Goal: Information Seeking & Learning: Learn about a topic

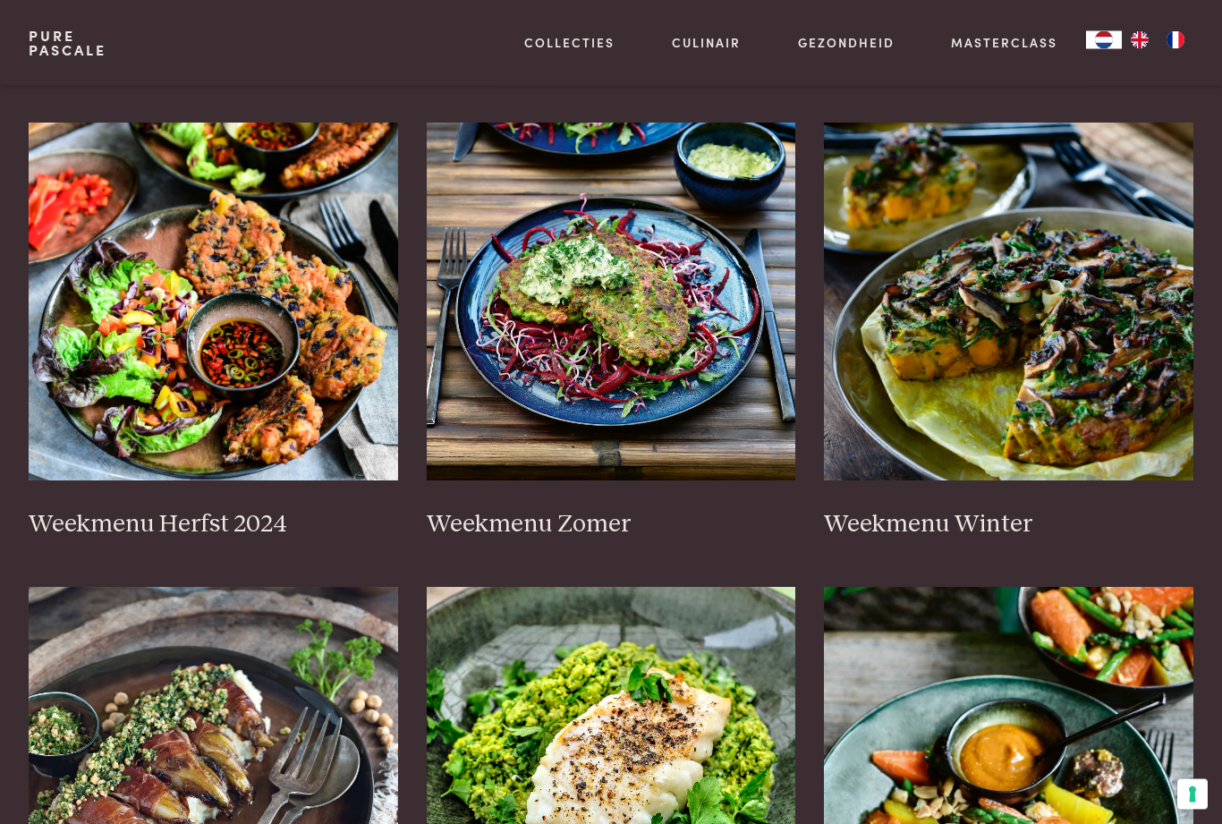
scroll to position [373, 0]
click at [133, 413] on img at bounding box center [214, 301] width 370 height 358
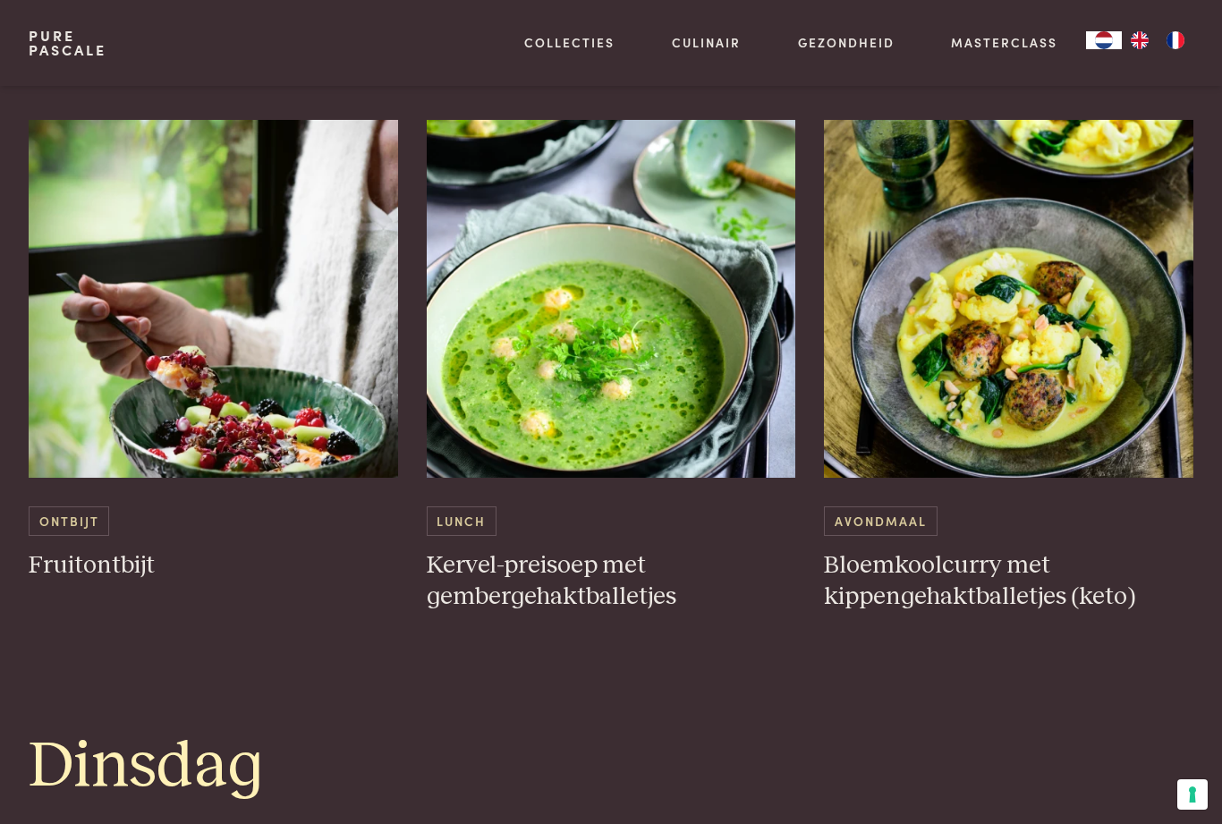
scroll to position [1074, 0]
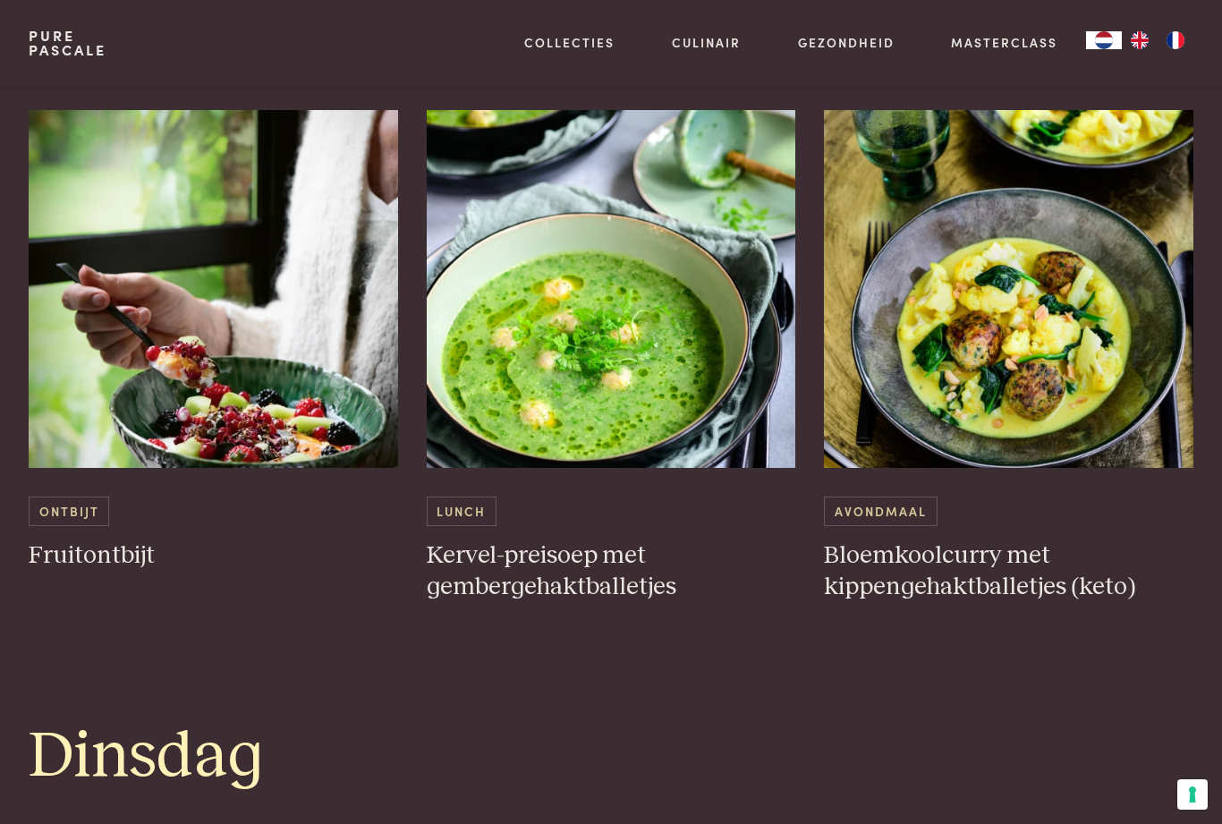
click at [105, 552] on h3 "Fruitontbijt" at bounding box center [214, 555] width 370 height 31
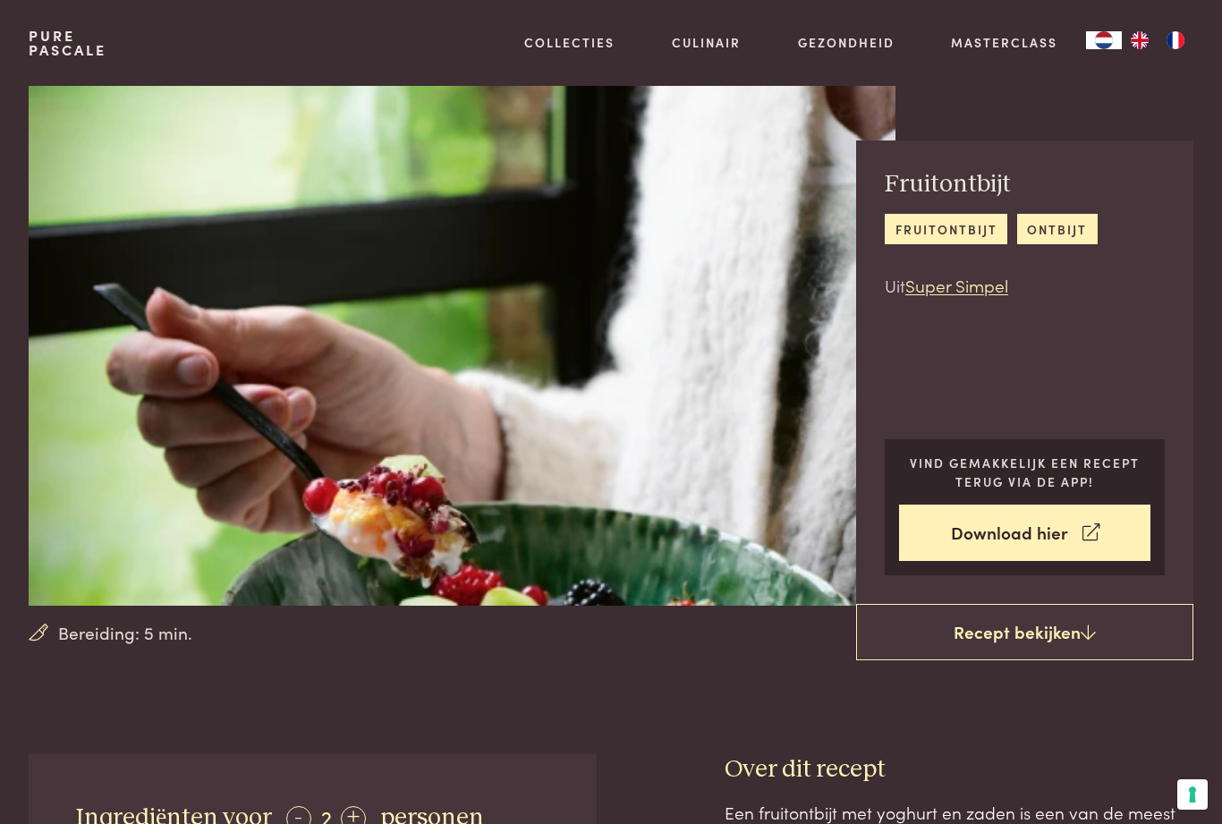
click at [562, 203] on link "Recepten" at bounding box center [662, 193] width 303 height 19
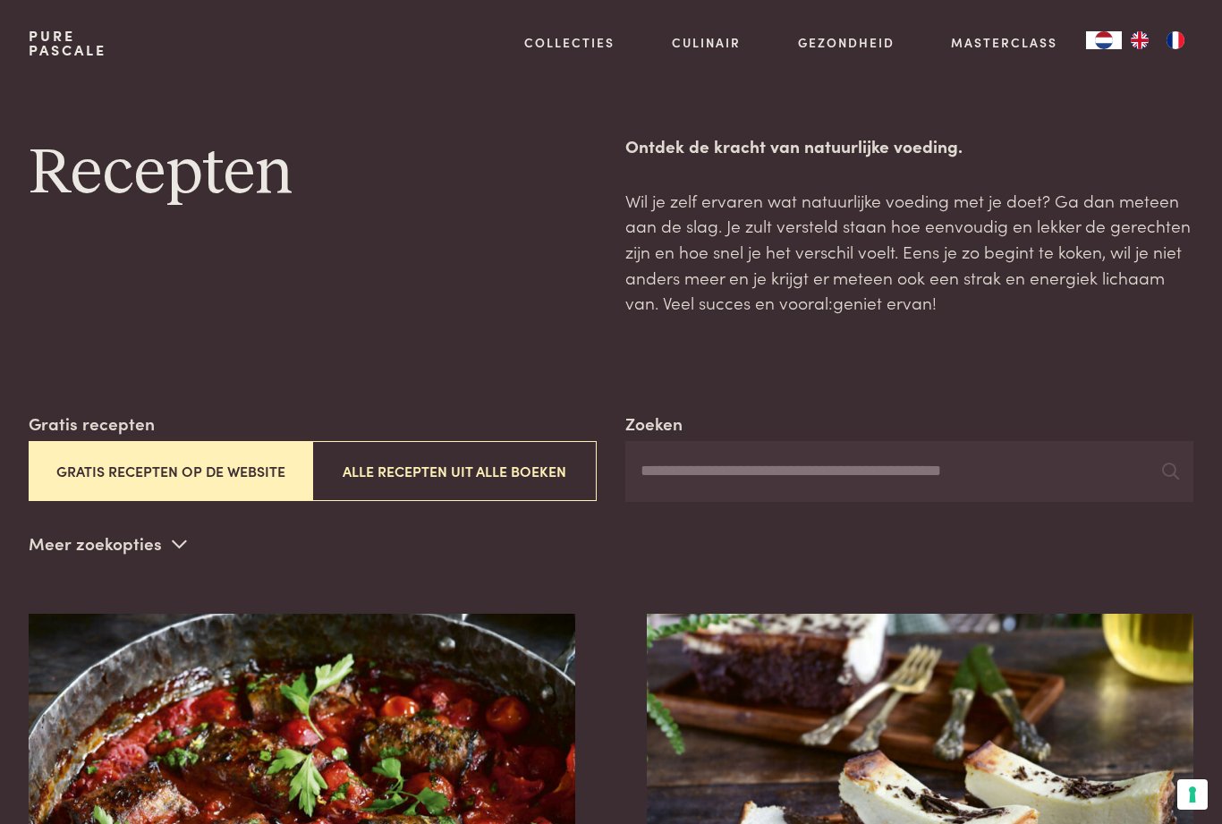
click at [590, 256] on div "Boeken Vertalingen Recepten Weekmenu's Alles van Culinair" at bounding box center [662, 233] width 303 height 228
click at [580, 236] on link "Weekmenu's" at bounding box center [662, 226] width 303 height 19
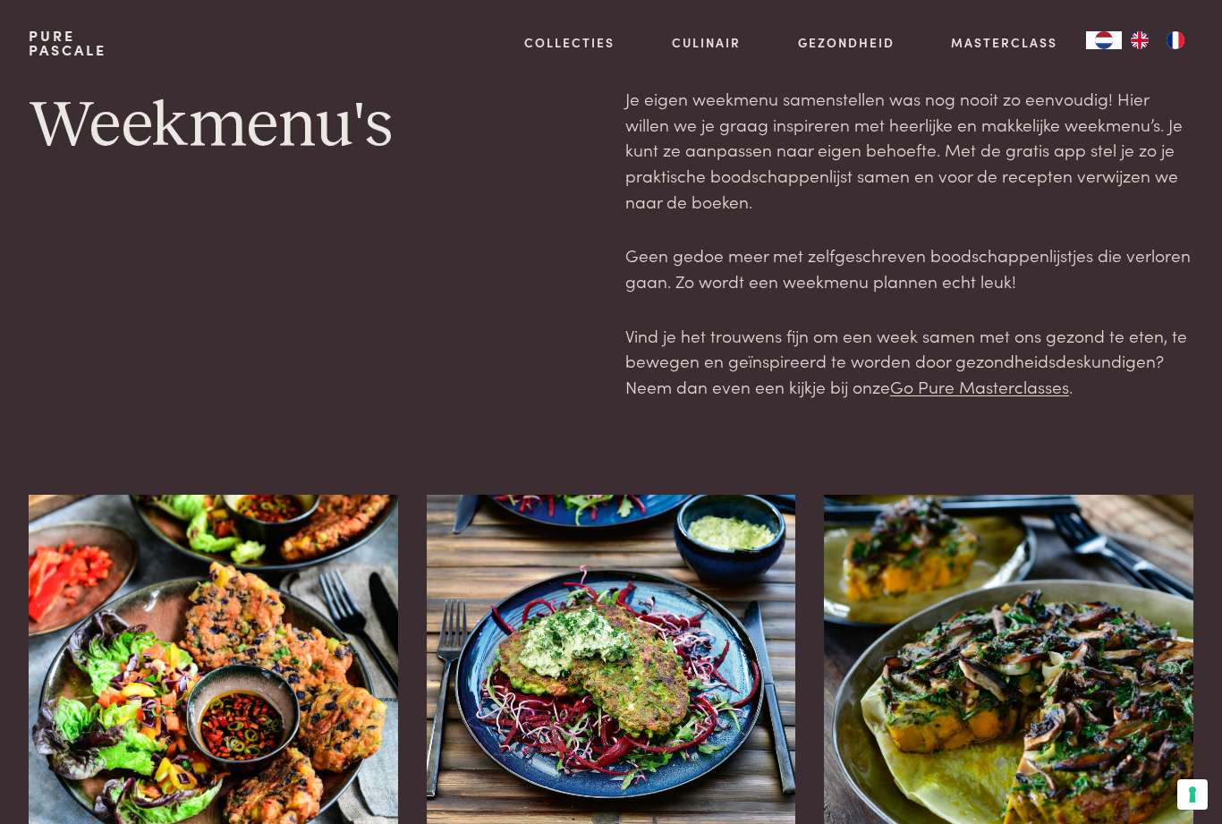
click at [366, 378] on div "Weekmenu's" at bounding box center [313, 243] width 568 height 314
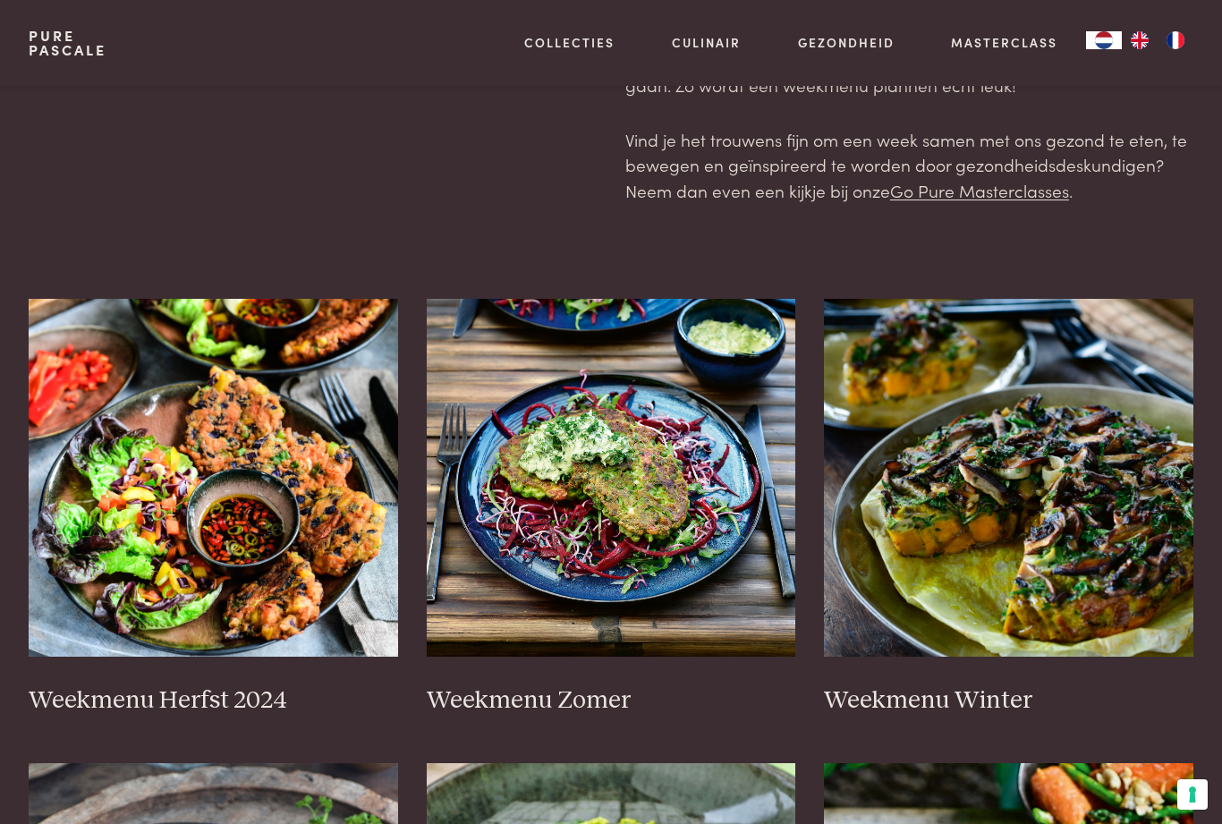
scroll to position [204, 0]
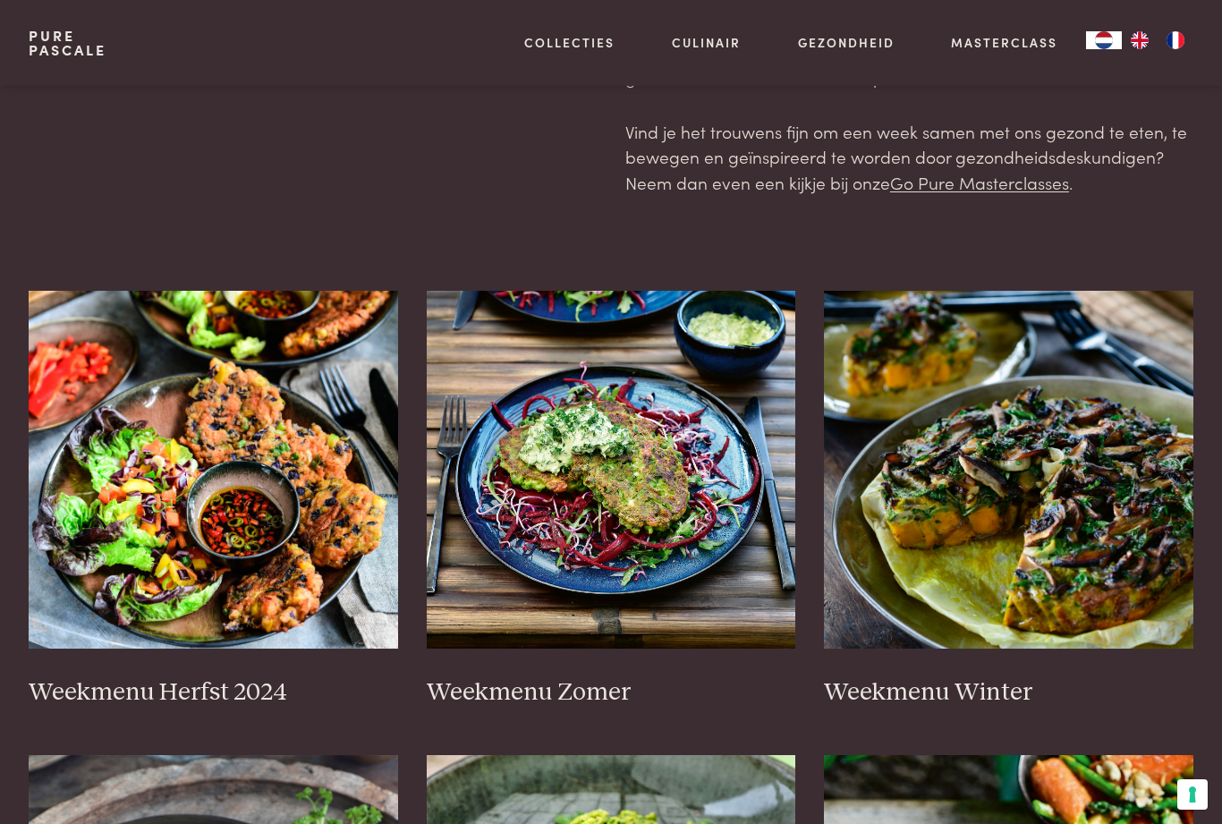
click at [364, 404] on img at bounding box center [214, 470] width 370 height 358
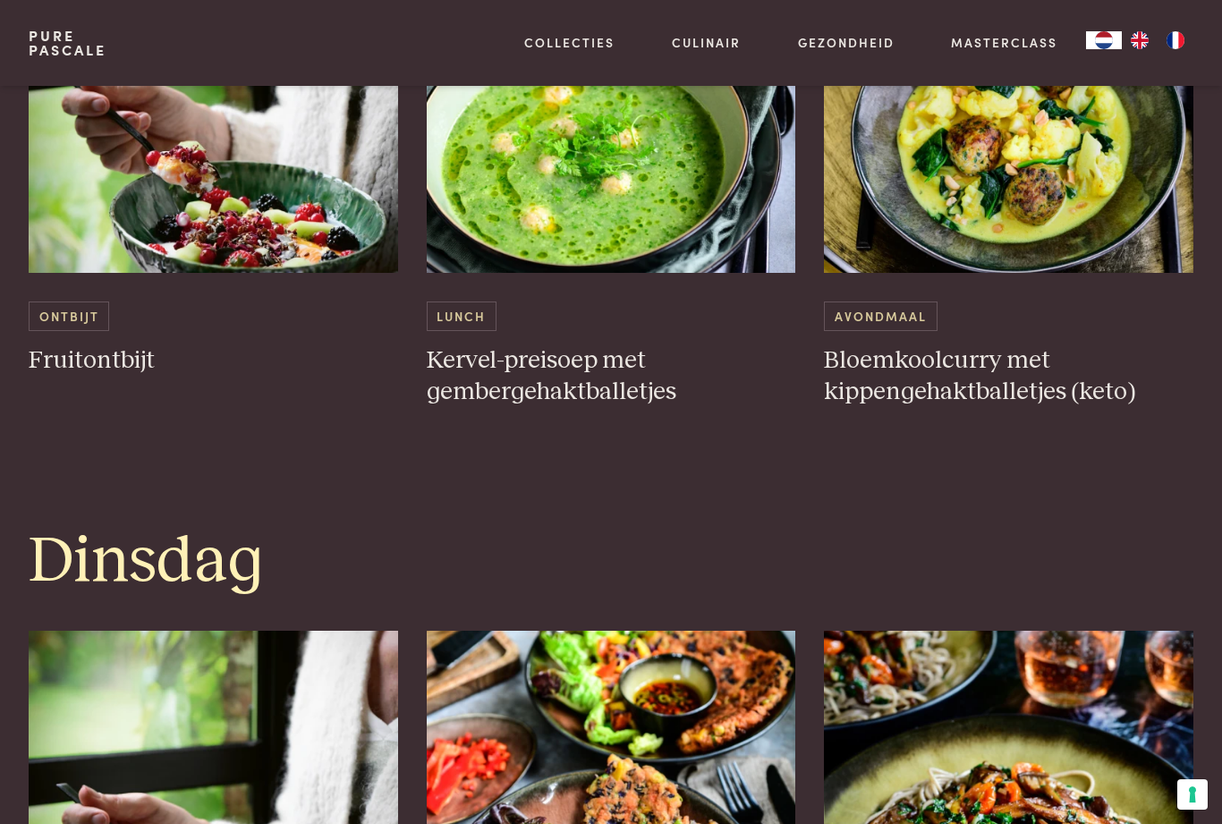
scroll to position [1127, 0]
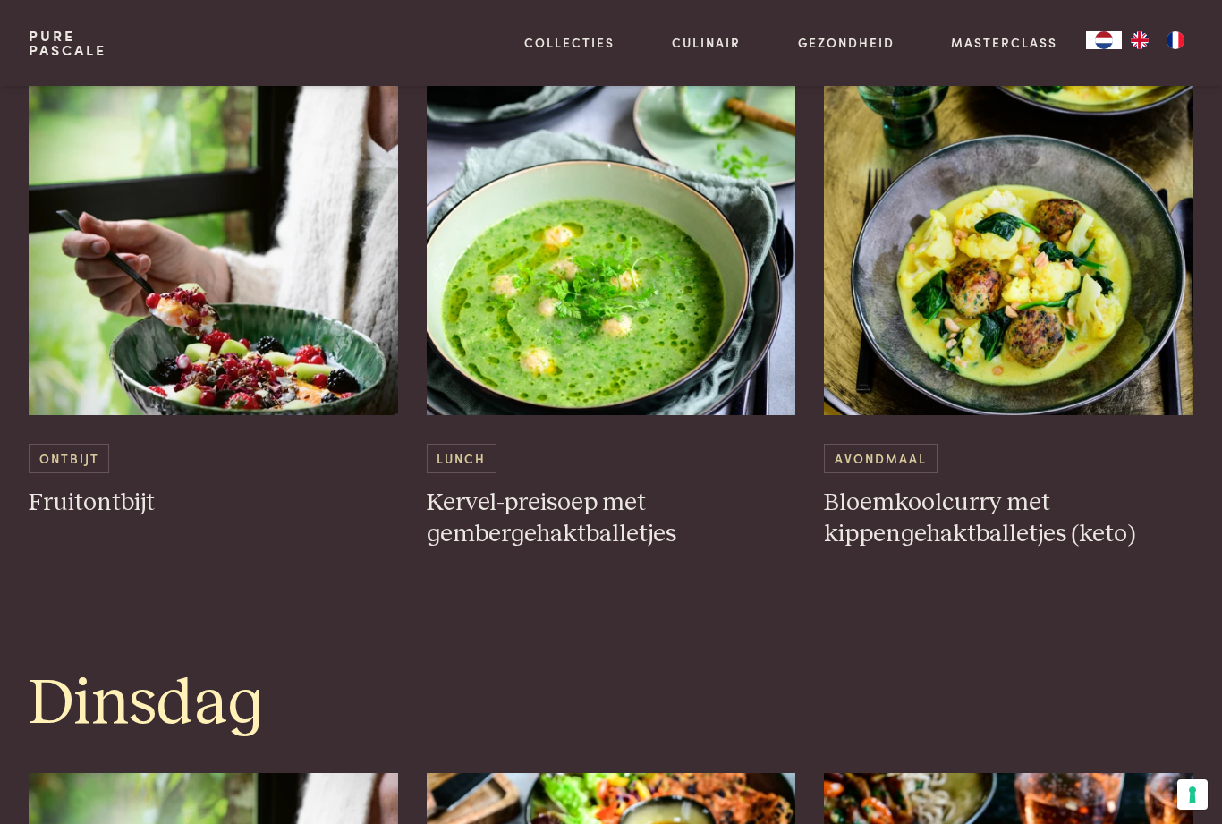
click at [80, 452] on span "Ontbijt" at bounding box center [69, 459] width 81 height 30
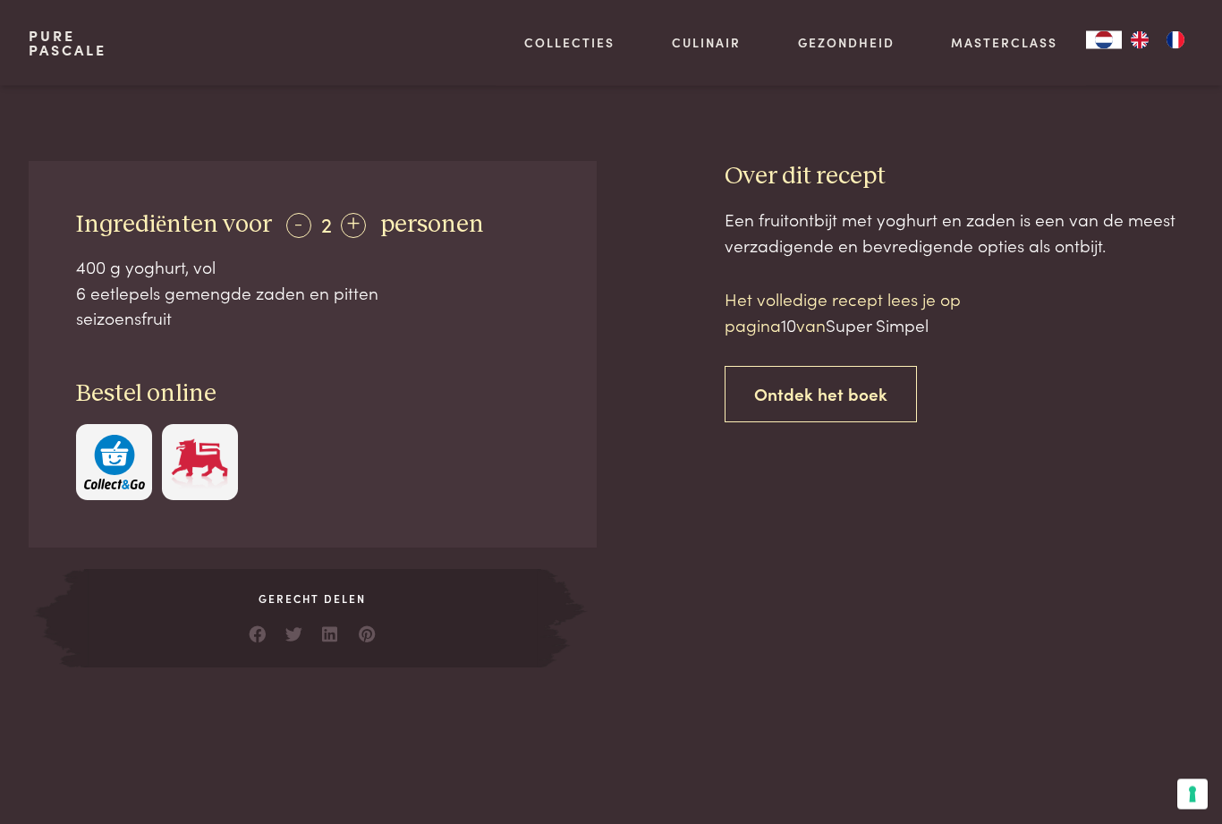
scroll to position [647, 0]
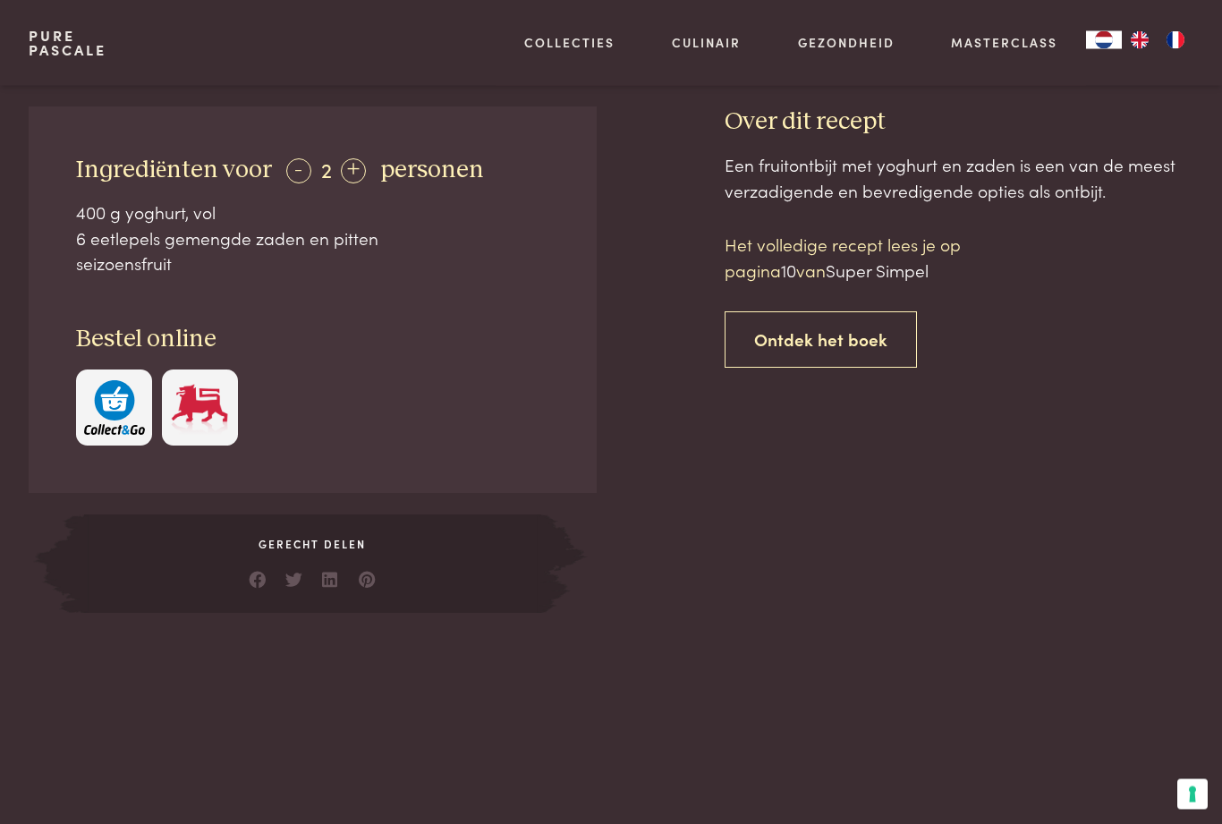
click at [833, 339] on link "Ontdek het boek" at bounding box center [821, 340] width 192 height 56
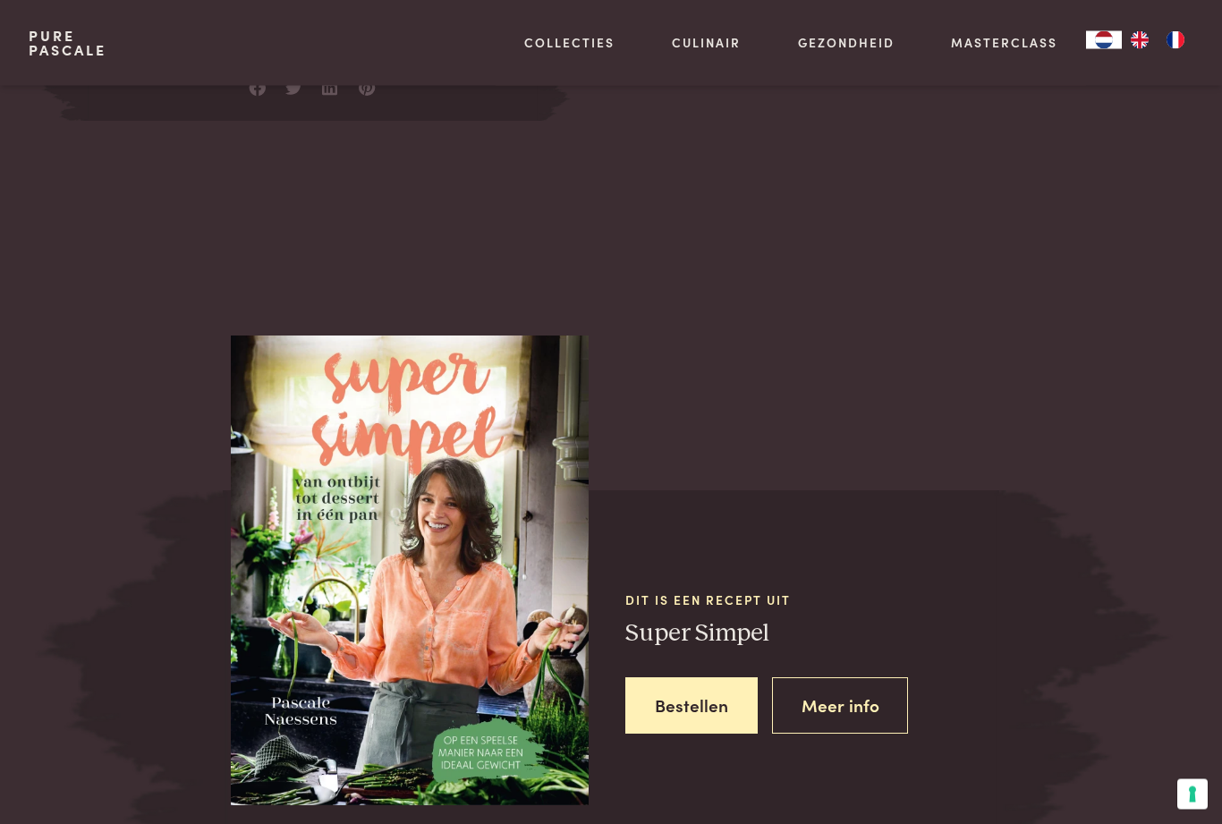
scroll to position [1140, 0]
click at [564, 203] on link "Recepten" at bounding box center [662, 193] width 303 height 19
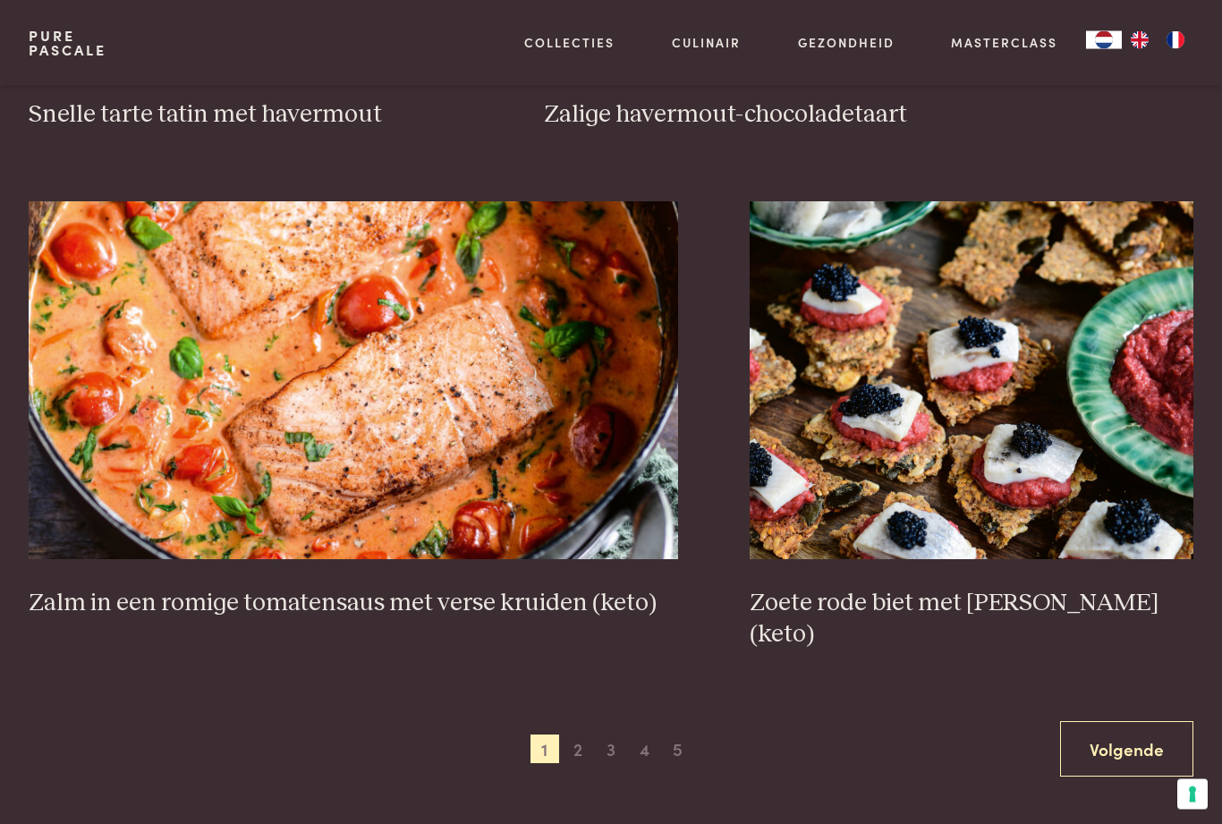
scroll to position [2891, 0]
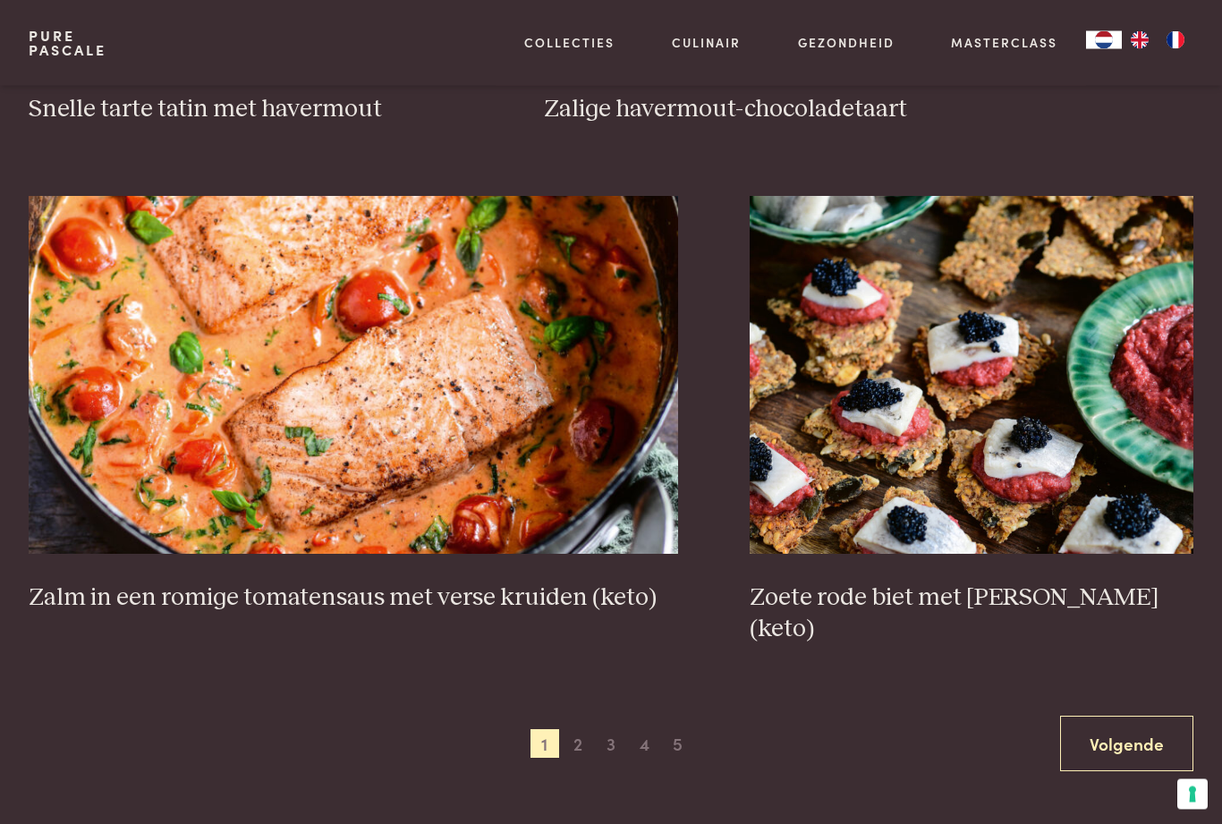
click at [1147, 722] on link "Volgende" at bounding box center [1126, 745] width 133 height 56
